Goal: Transaction & Acquisition: Purchase product/service

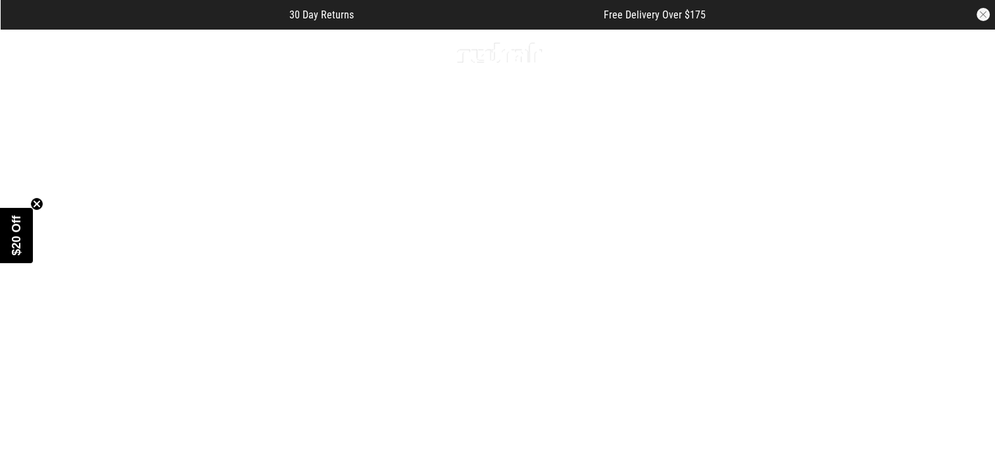
click at [873, 50] on span "button" at bounding box center [878, 53] width 13 height 16
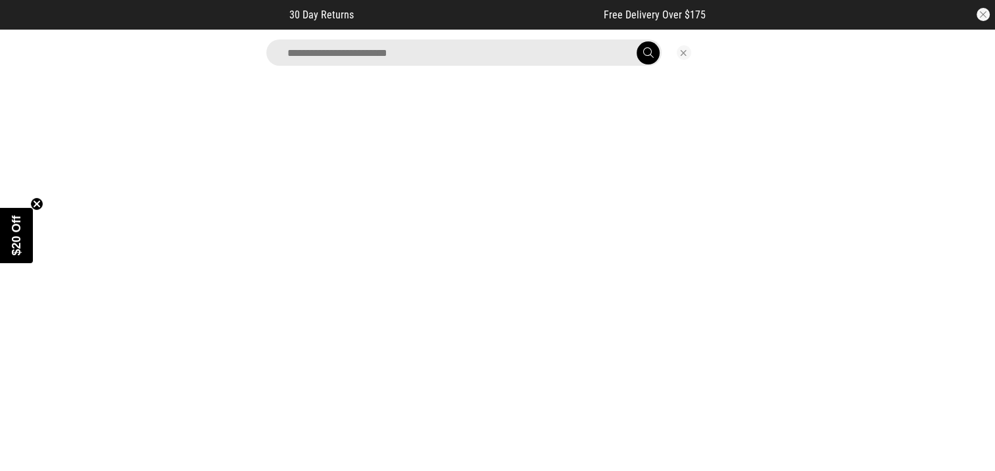
click at [414, 57] on input "search" at bounding box center [463, 52] width 395 height 26
type input "*******"
click at [636, 41] on button "submit" at bounding box center [647, 52] width 23 height 23
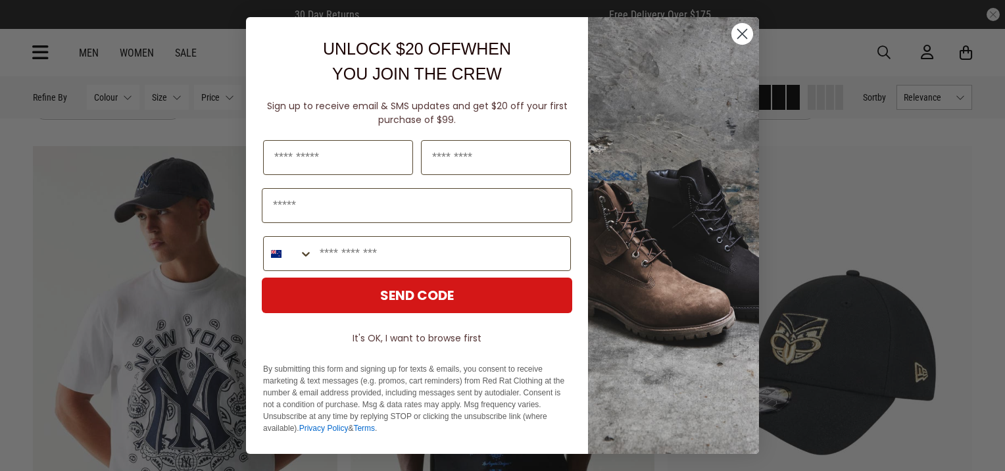
click at [736, 32] on circle "Close dialog" at bounding box center [742, 34] width 22 height 22
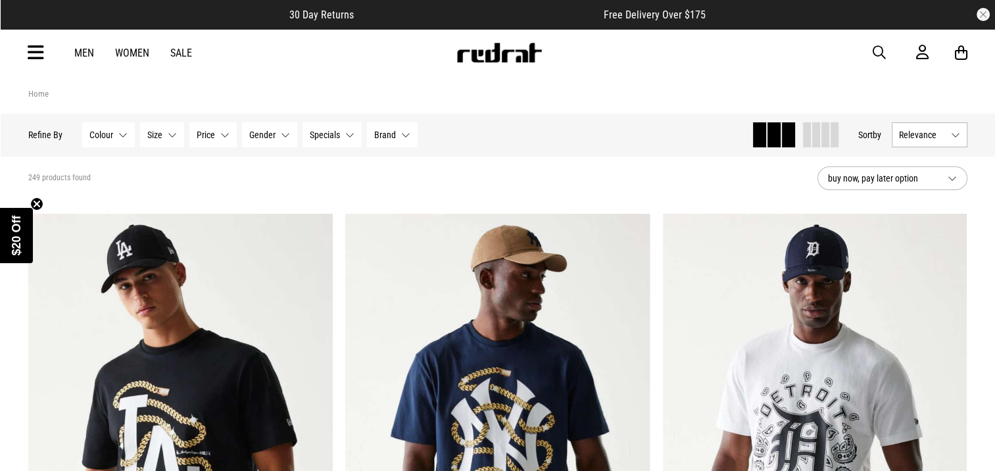
click at [953, 133] on button "Relevance" at bounding box center [929, 134] width 76 height 25
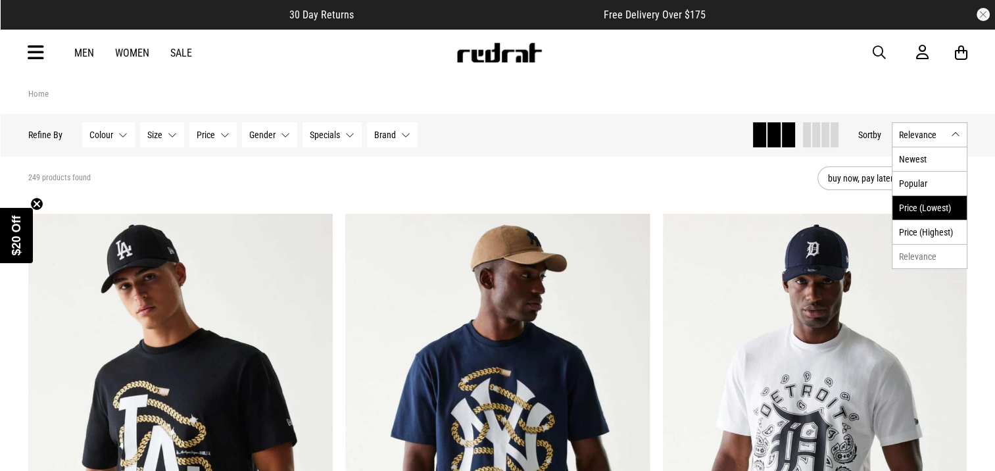
click at [934, 207] on li "Price (Lowest)" at bounding box center [929, 207] width 74 height 24
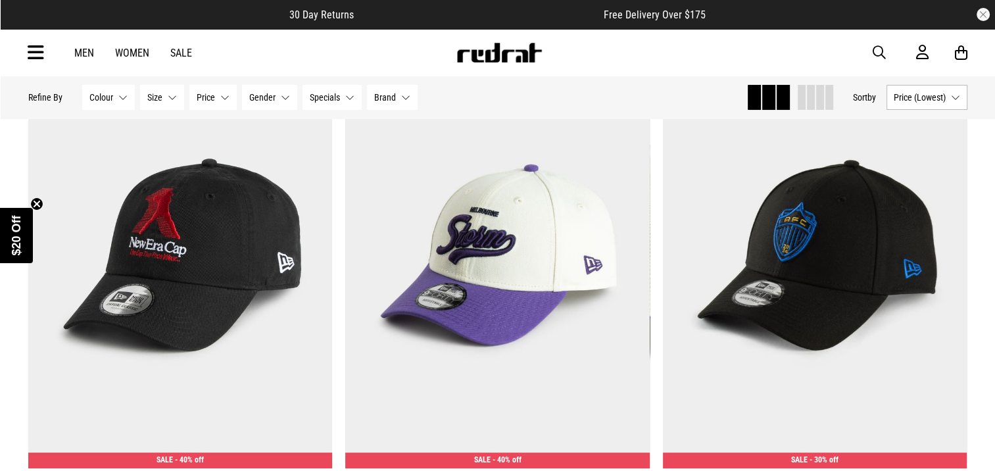
scroll to position [131, 0]
